Goal: Navigation & Orientation: Understand site structure

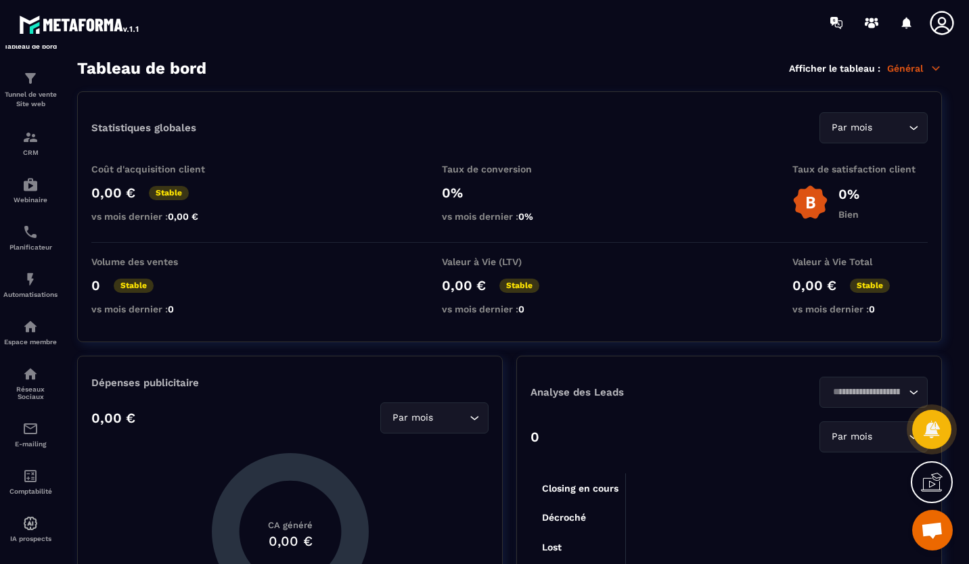
scroll to position [61, 0]
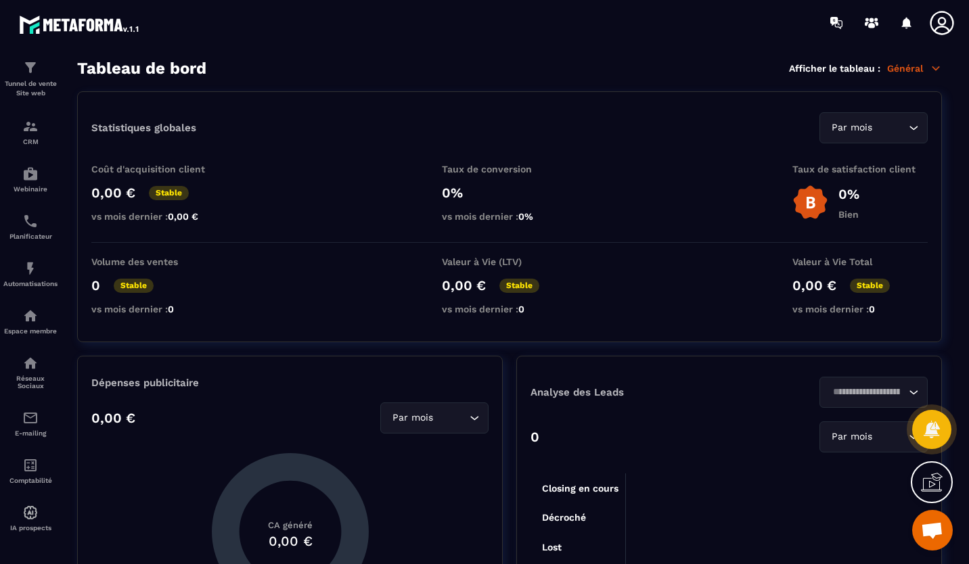
click at [41, 138] on p "CRM" at bounding box center [30, 141] width 54 height 7
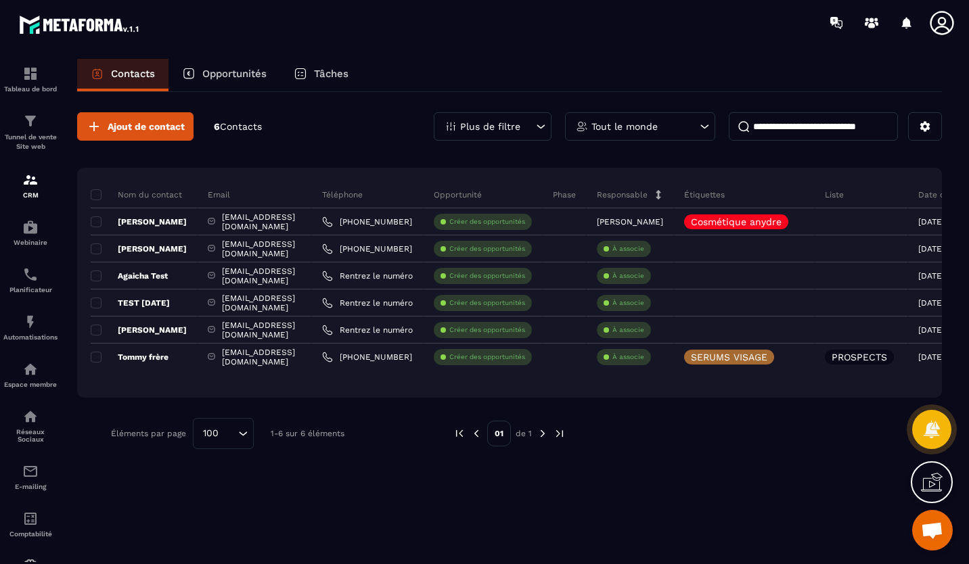
click at [40, 85] on div "Tableau de bord" at bounding box center [30, 79] width 54 height 27
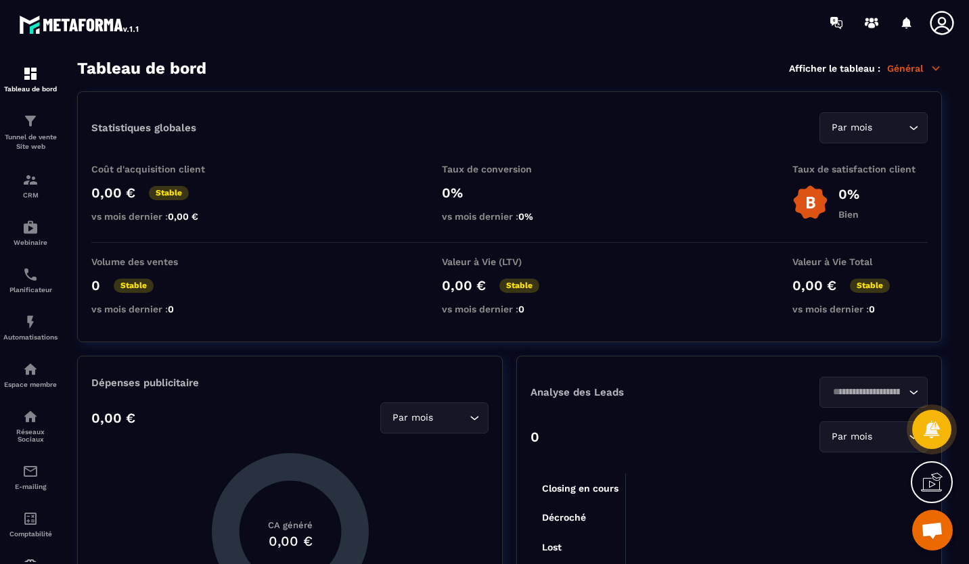
click at [0, 0] on img at bounding box center [0, 0] width 0 height 0
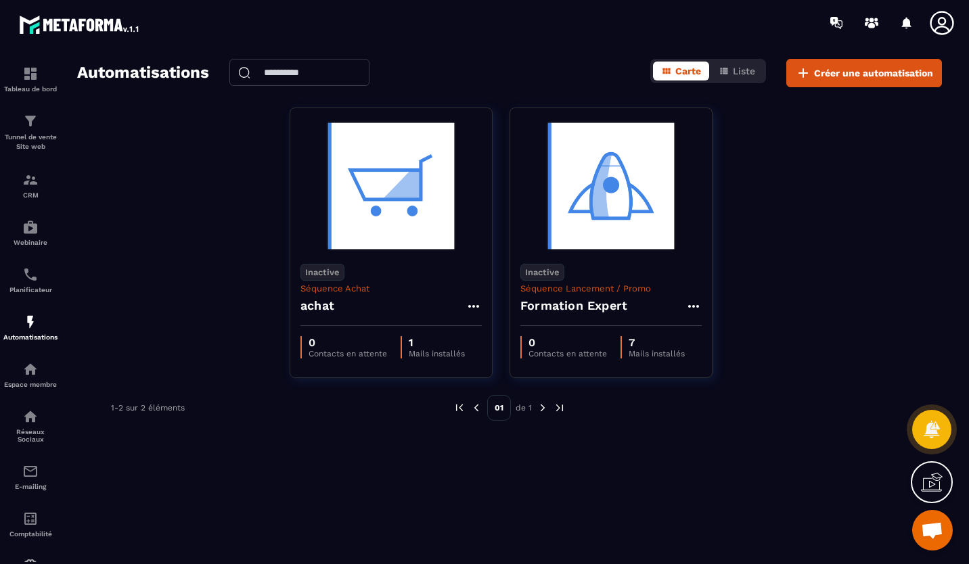
scroll to position [61, 0]
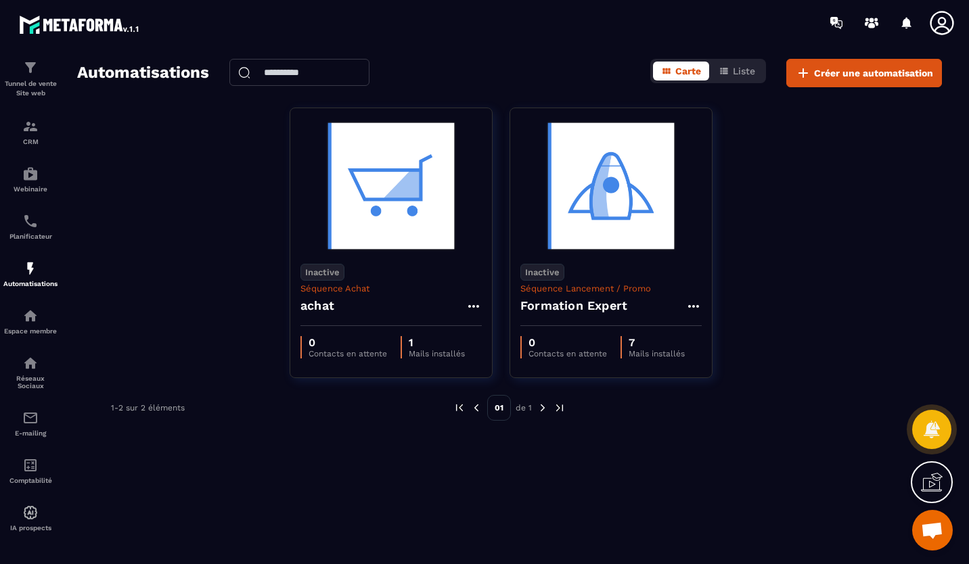
click at [18, 376] on p "Réseaux Sociaux" at bounding box center [30, 382] width 54 height 15
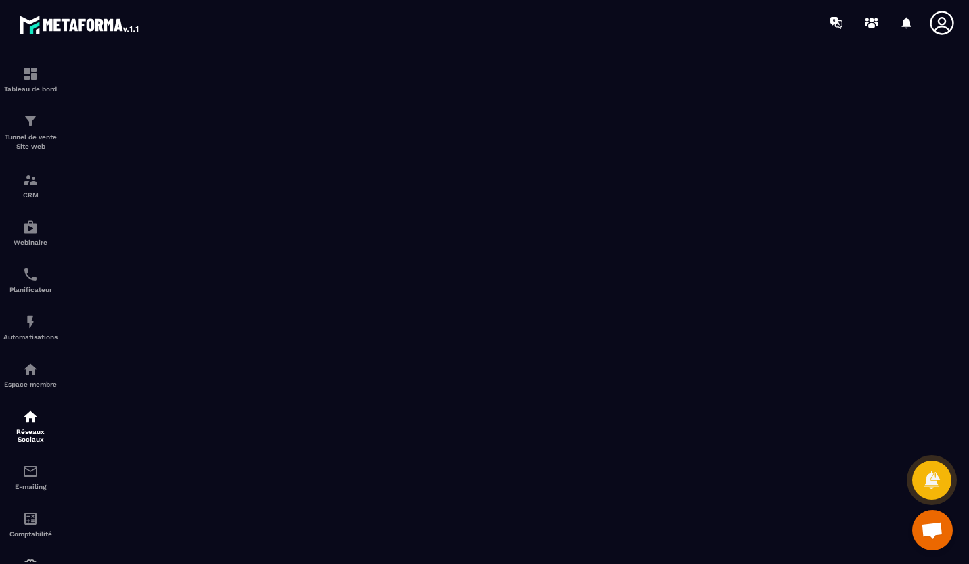
click at [27, 434] on p "Réseaux Sociaux" at bounding box center [30, 435] width 54 height 15
click at [31, 489] on p "E-mailing" at bounding box center [30, 486] width 54 height 7
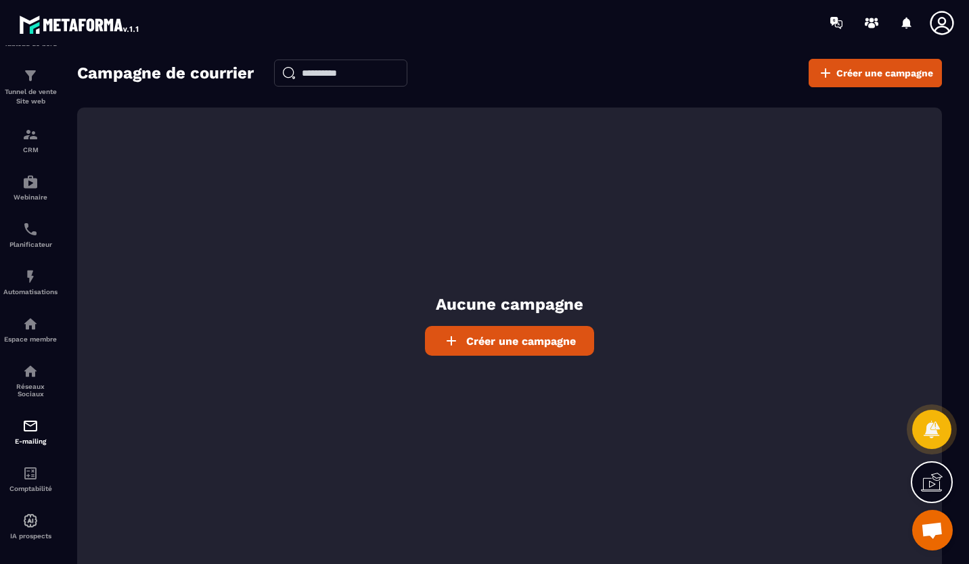
scroll to position [61, 0]
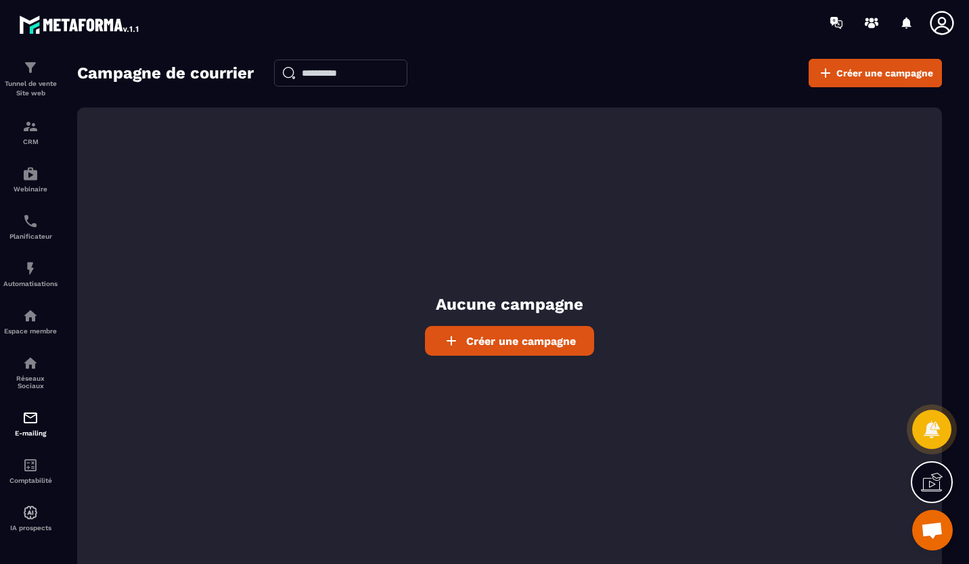
click at [19, 516] on div "IA prospects" at bounding box center [30, 518] width 54 height 27
click at [0, 0] on img at bounding box center [0, 0] width 0 height 0
click at [45, 470] on div "Comptabilité" at bounding box center [30, 470] width 54 height 27
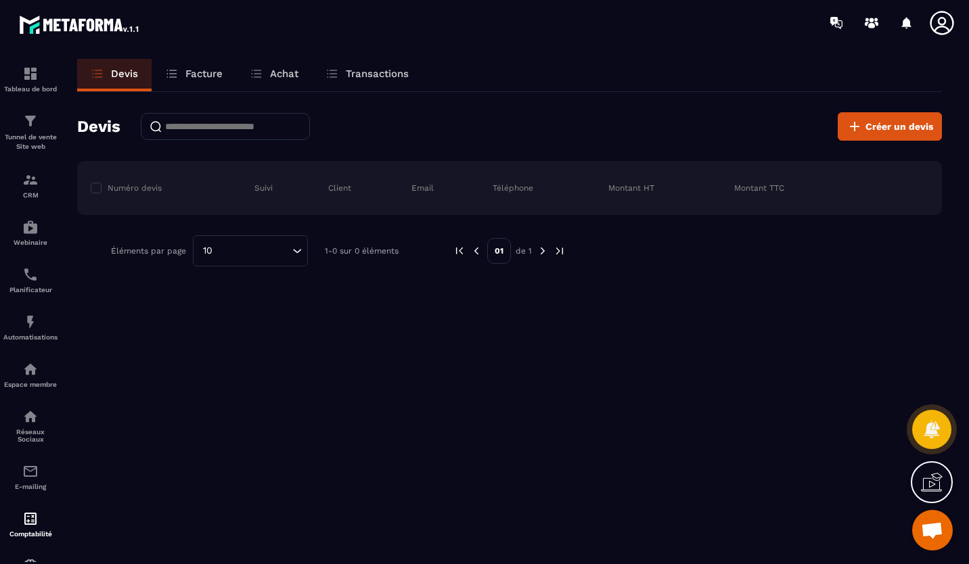
scroll to position [61, 0]
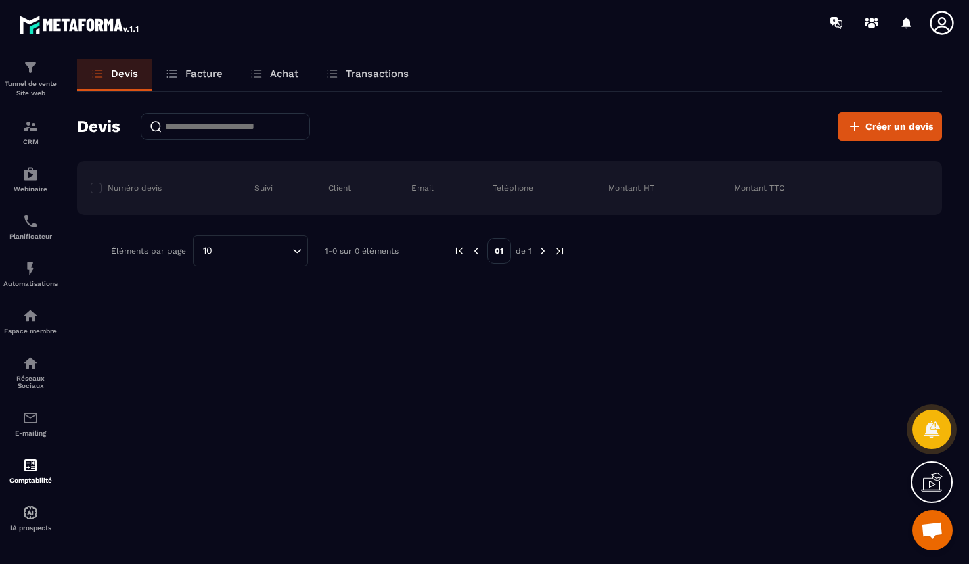
click at [44, 518] on div "IA prospects" at bounding box center [30, 518] width 54 height 27
click at [41, 511] on div "IA prospects" at bounding box center [30, 518] width 54 height 27
click at [36, 471] on img at bounding box center [30, 465] width 16 height 16
click at [0, 0] on img at bounding box center [0, 0] width 0 height 0
click at [30, 424] on div "E-mailing" at bounding box center [30, 423] width 54 height 27
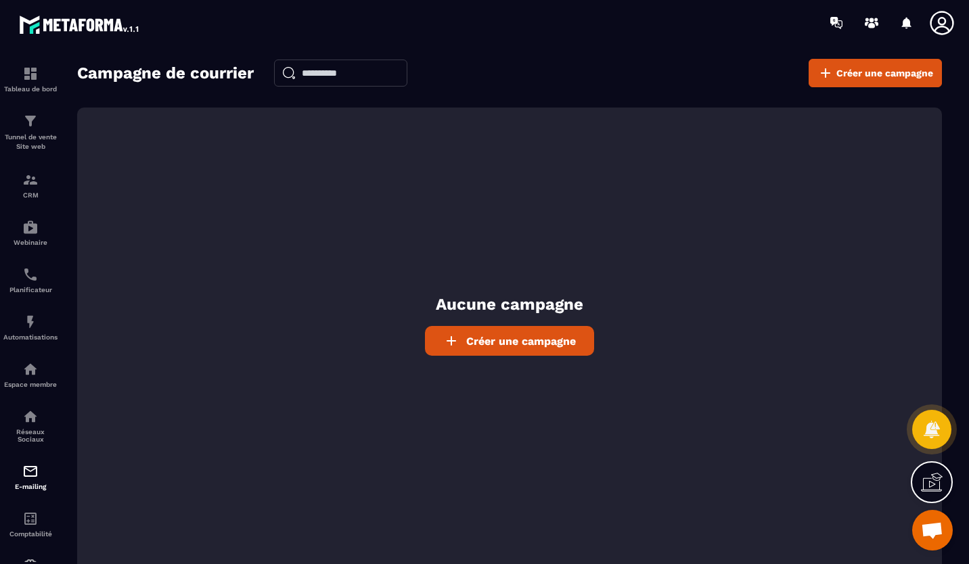
click at [0, 0] on img at bounding box center [0, 0] width 0 height 0
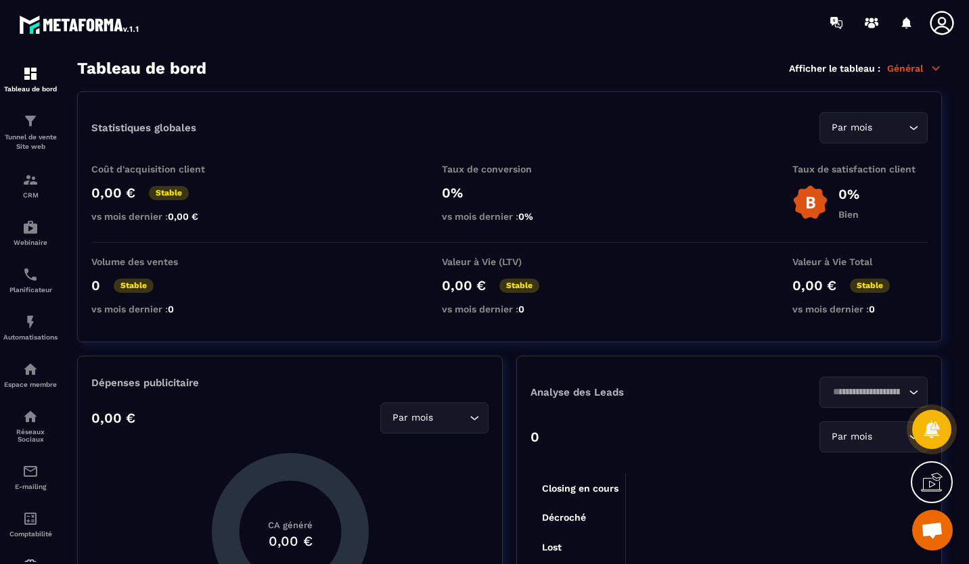
click at [871, 25] on icon at bounding box center [871, 25] width 7 height 5
